Goal: Information Seeking & Learning: Check status

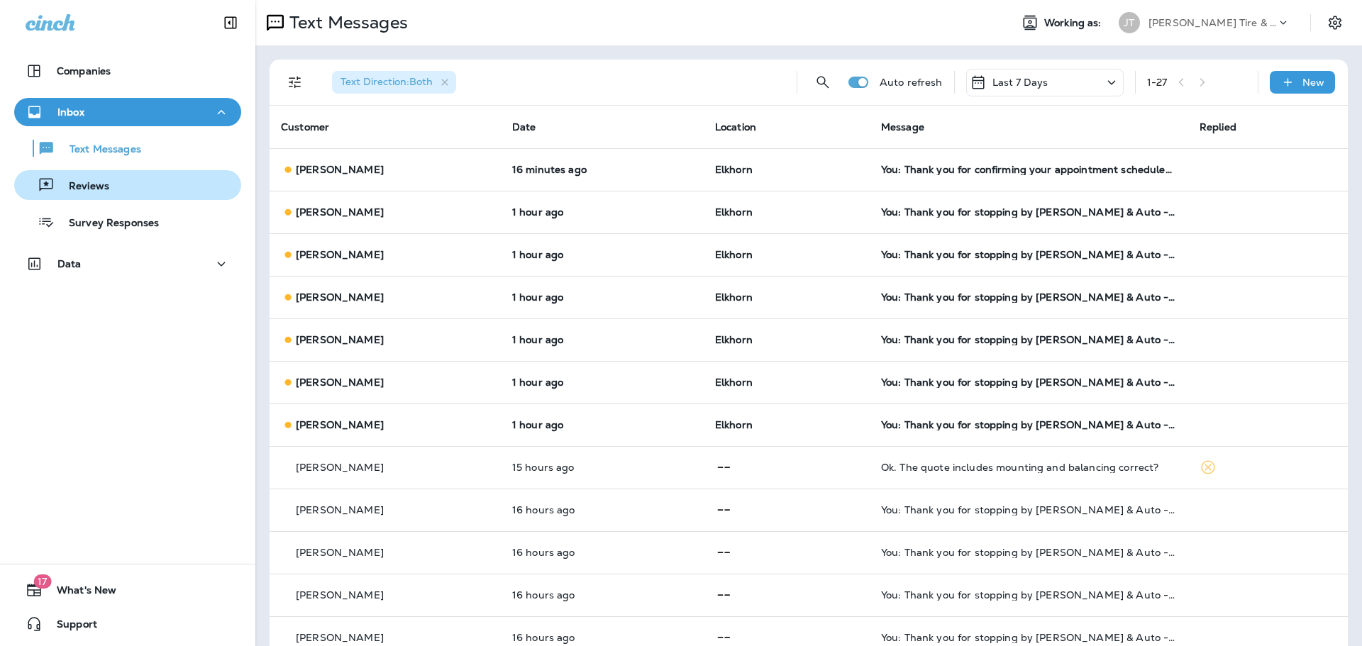
click at [79, 184] on p "Reviews" at bounding box center [82, 186] width 55 height 13
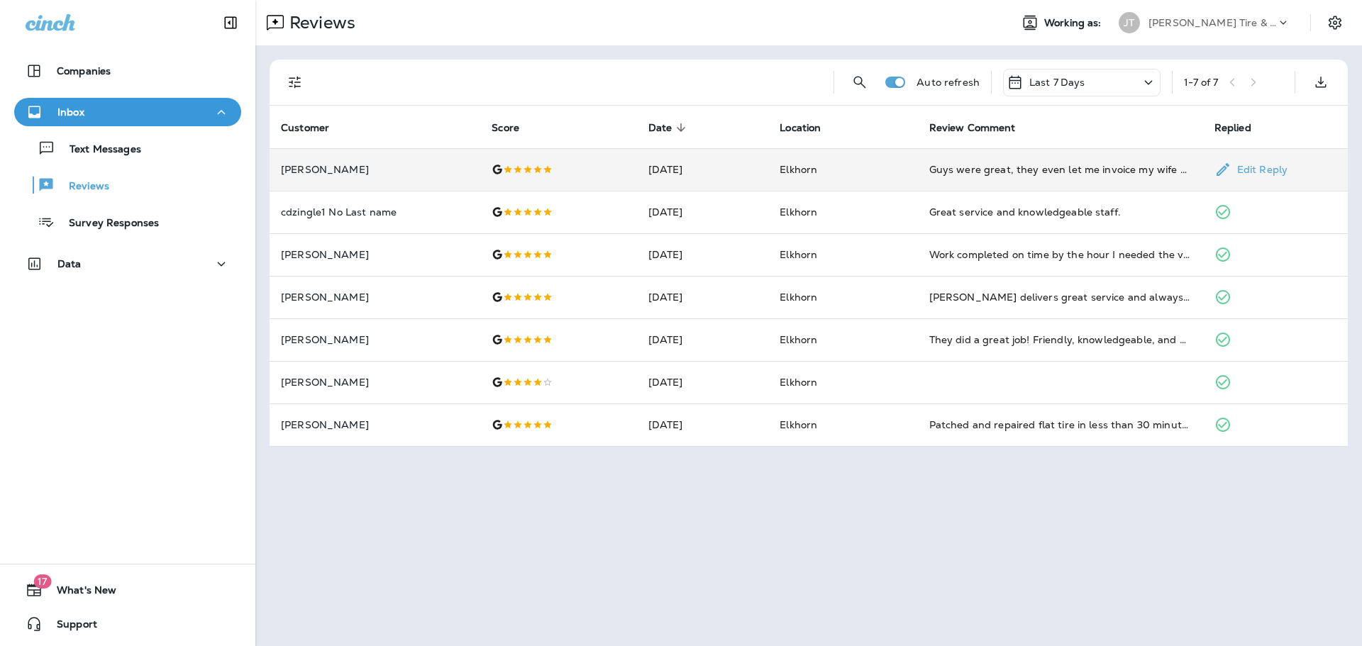
click at [891, 165] on td "Elkhorn" at bounding box center [842, 169] width 149 height 43
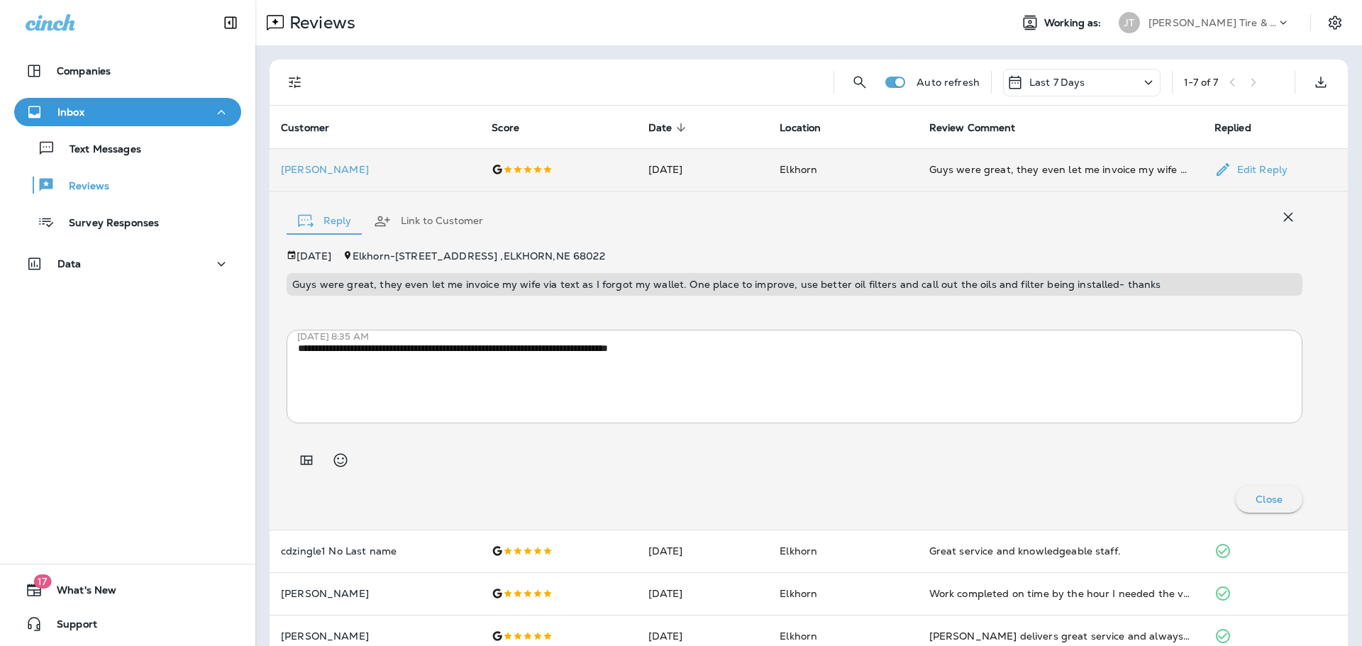
click at [891, 165] on td "Elkhorn" at bounding box center [842, 169] width 149 height 43
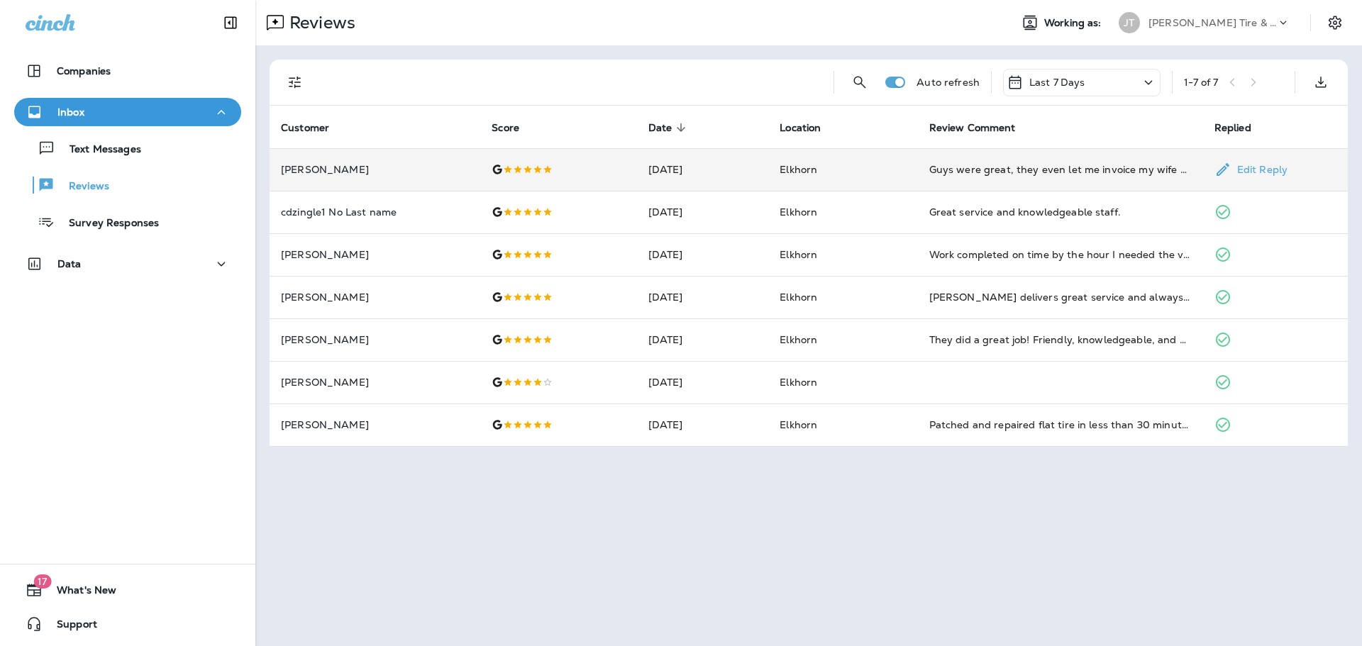
click at [891, 165] on td "Elkhorn" at bounding box center [842, 169] width 149 height 43
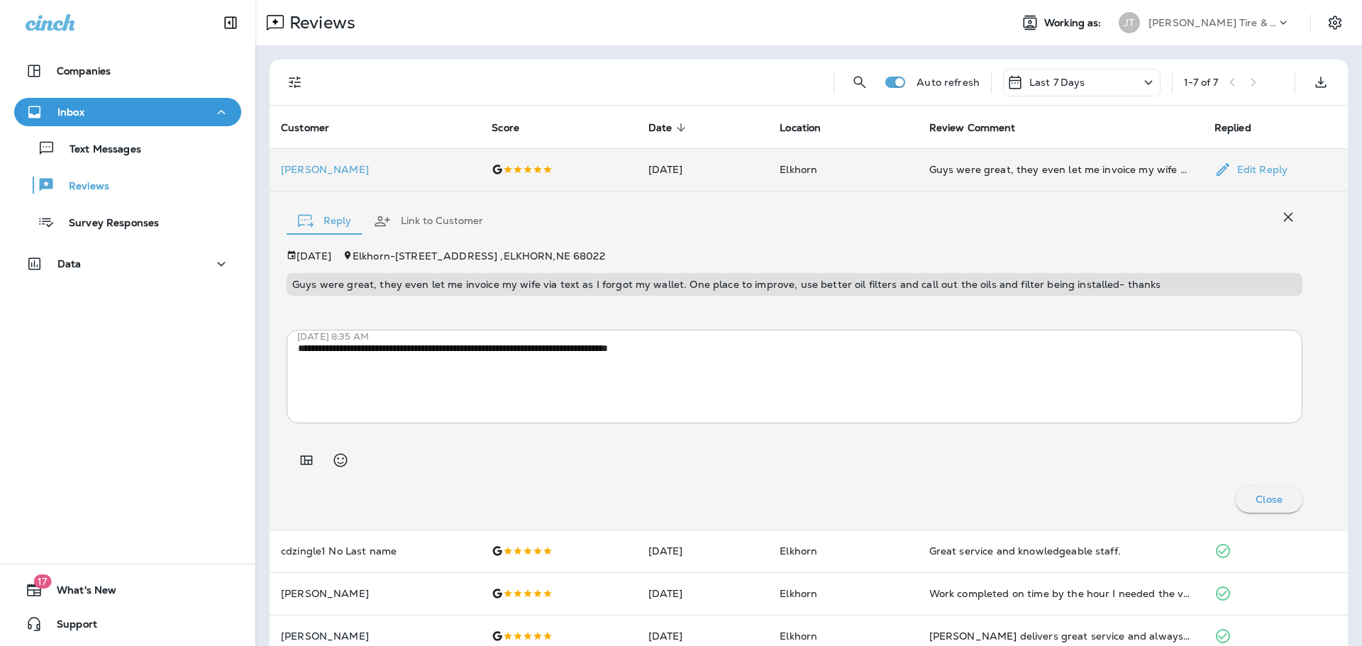
click at [891, 165] on td "Elkhorn" at bounding box center [842, 169] width 149 height 43
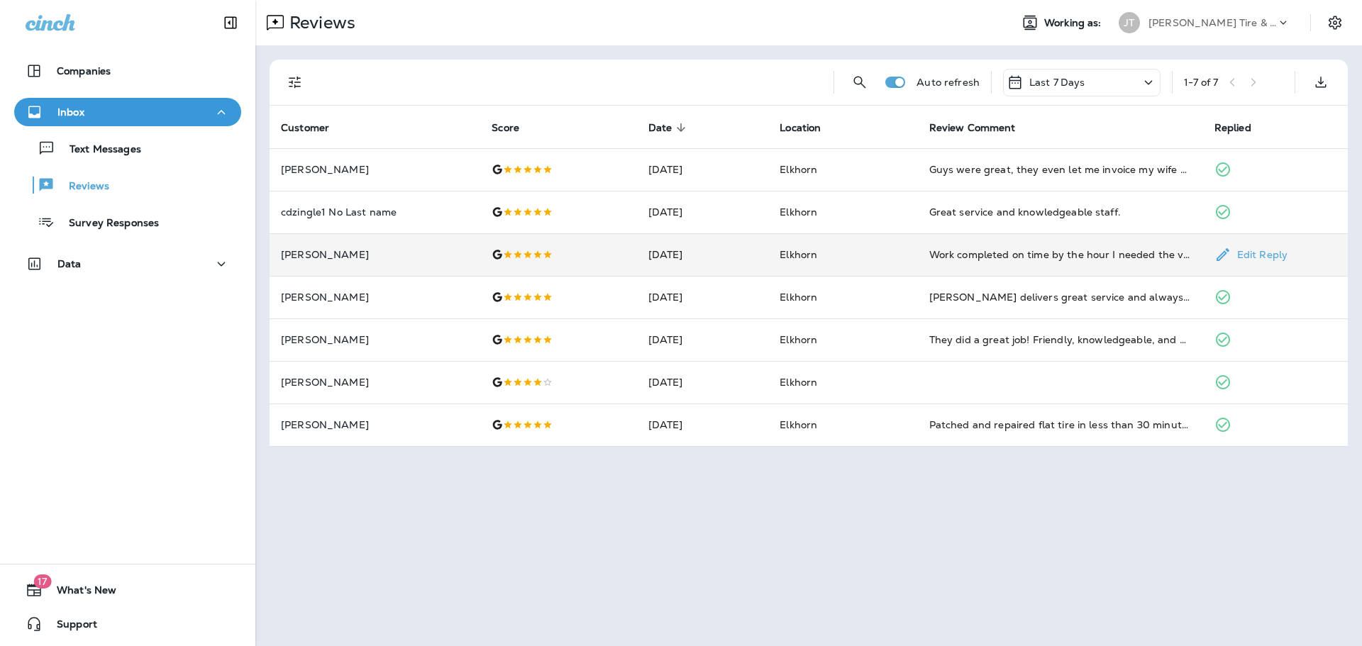
click at [884, 253] on td "Elkhorn" at bounding box center [842, 254] width 149 height 43
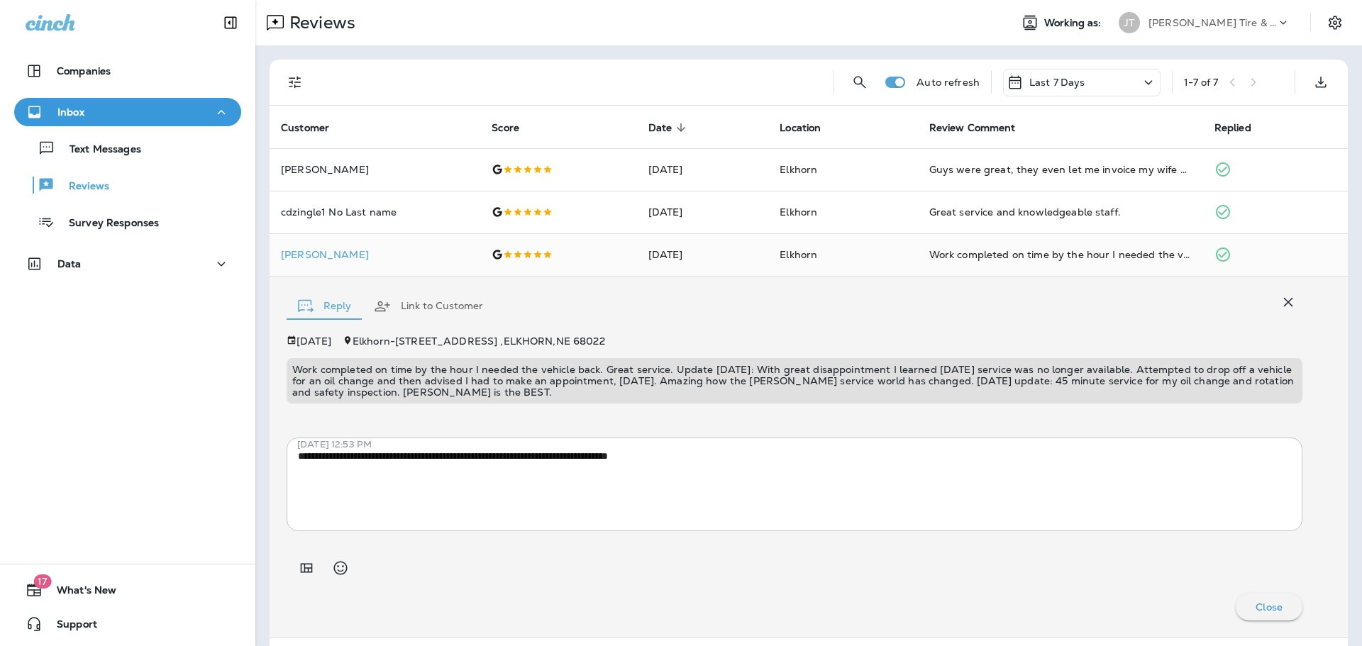
click at [1284, 300] on icon "button" at bounding box center [1288, 302] width 9 height 9
